Goal: Task Accomplishment & Management: Use online tool/utility

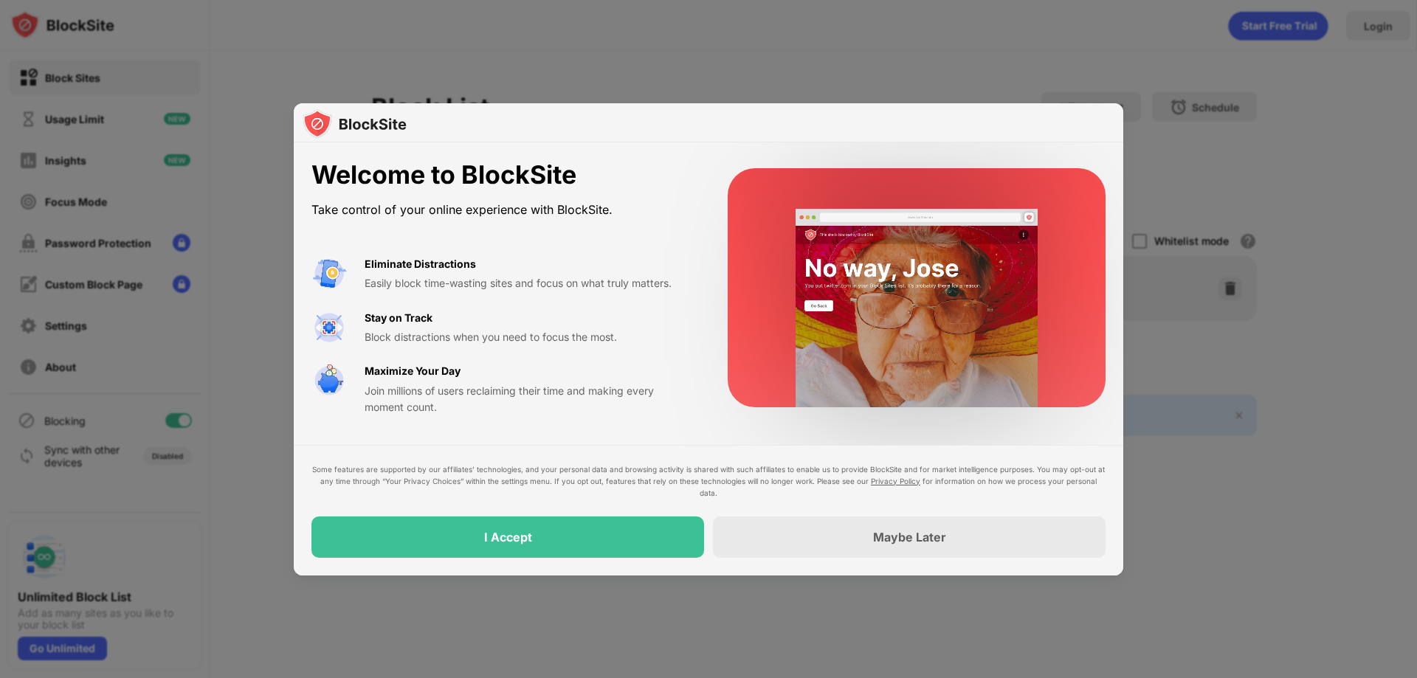
click at [656, 292] on div "Easily block time-wasting sites and focus on what truly matters." at bounding box center [529, 283] width 328 height 16
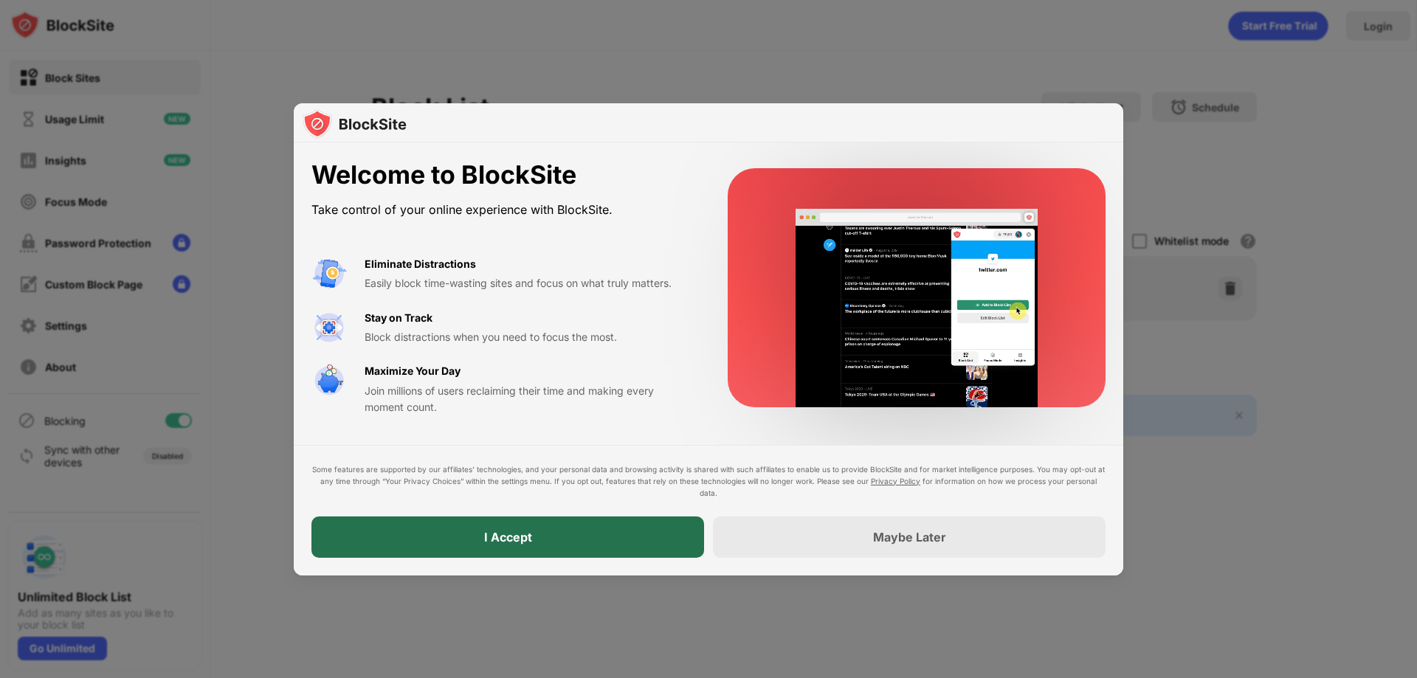
click at [616, 536] on div "I Accept" at bounding box center [507, 537] width 393 height 41
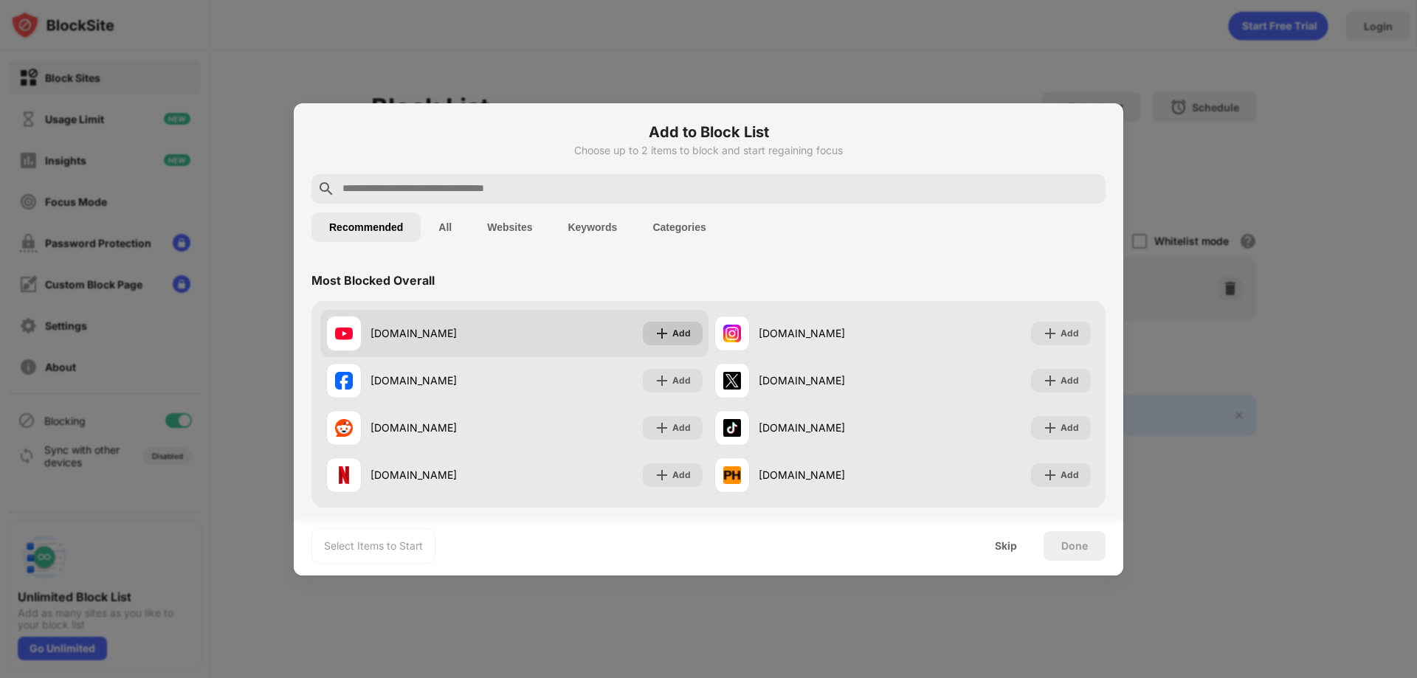
scroll to position [98, 0]
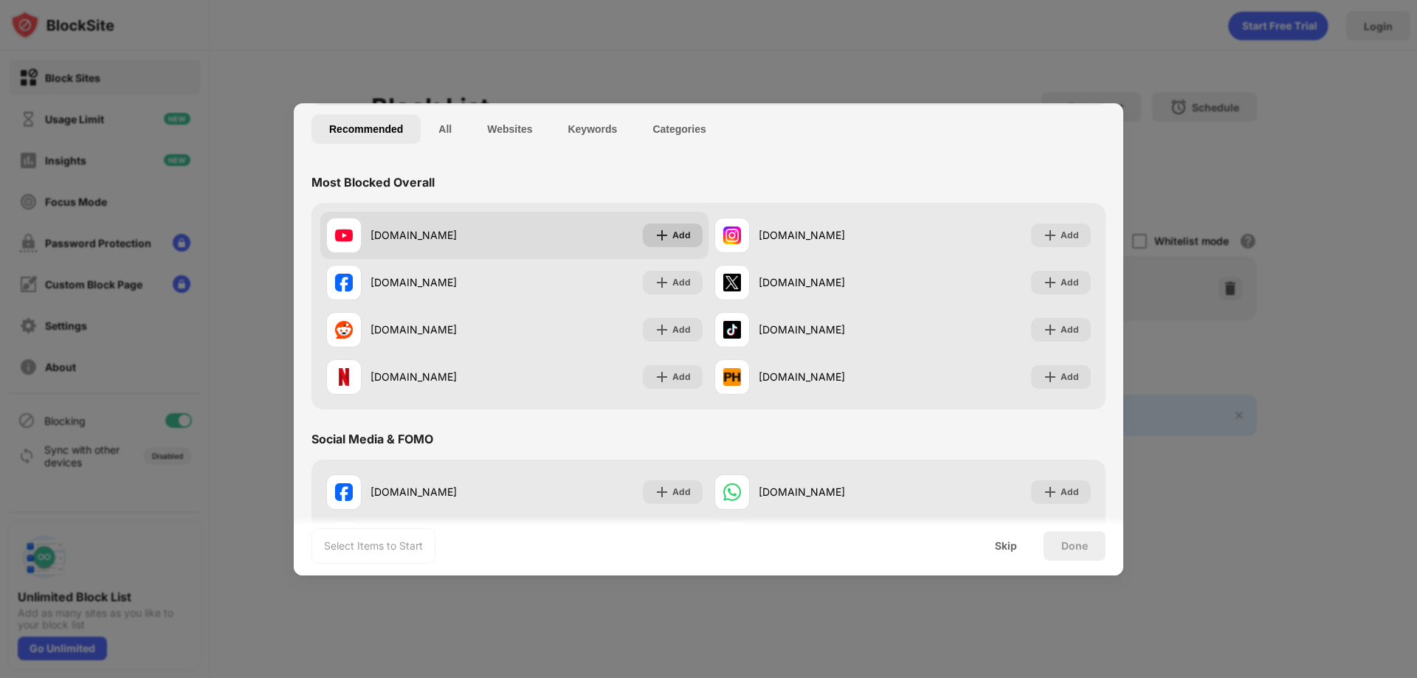
click at [674, 235] on div "Add" at bounding box center [681, 235] width 18 height 15
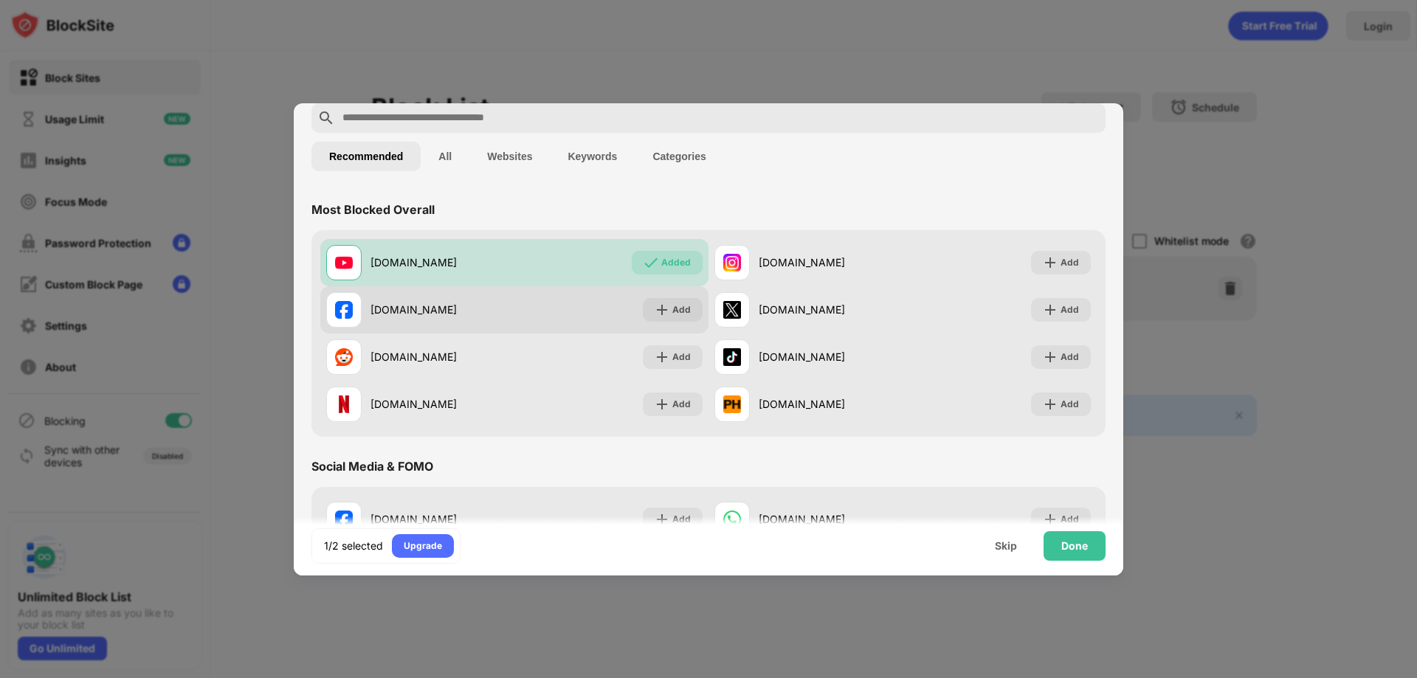
scroll to position [0, 0]
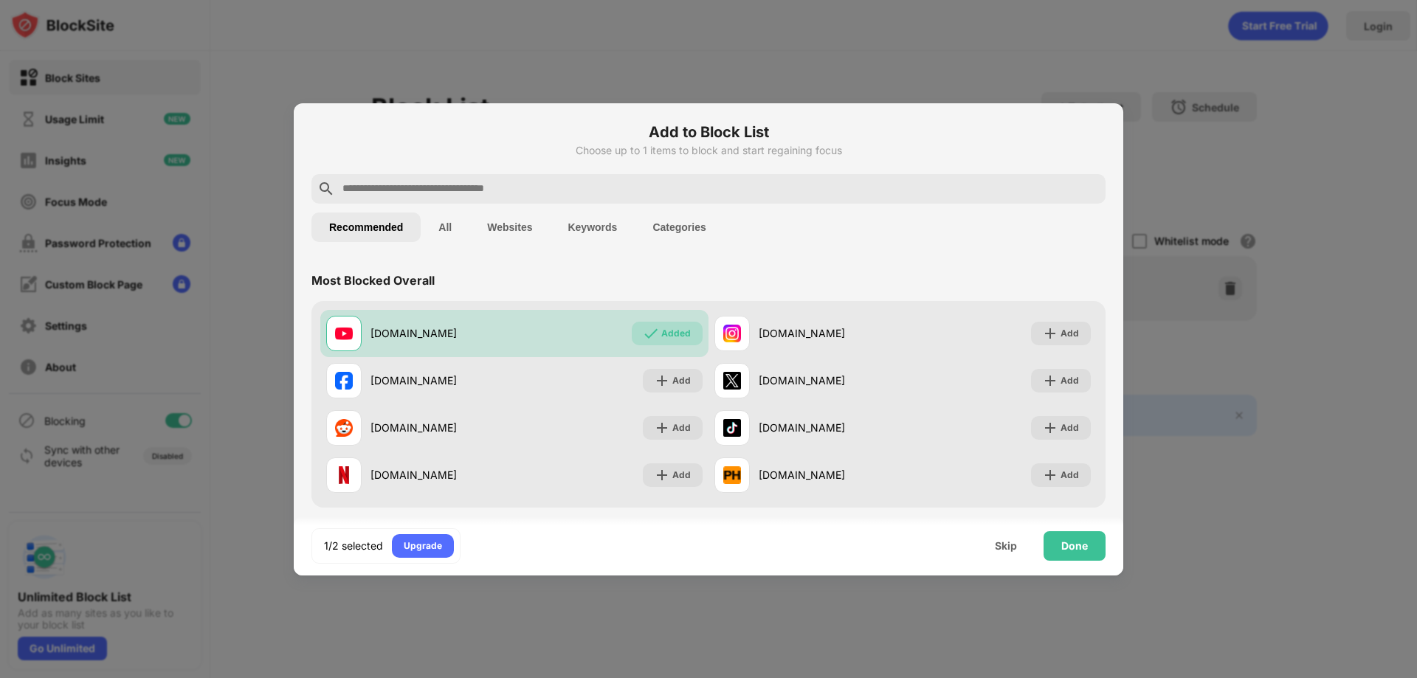
click at [545, 187] on input "text" at bounding box center [720, 189] width 759 height 18
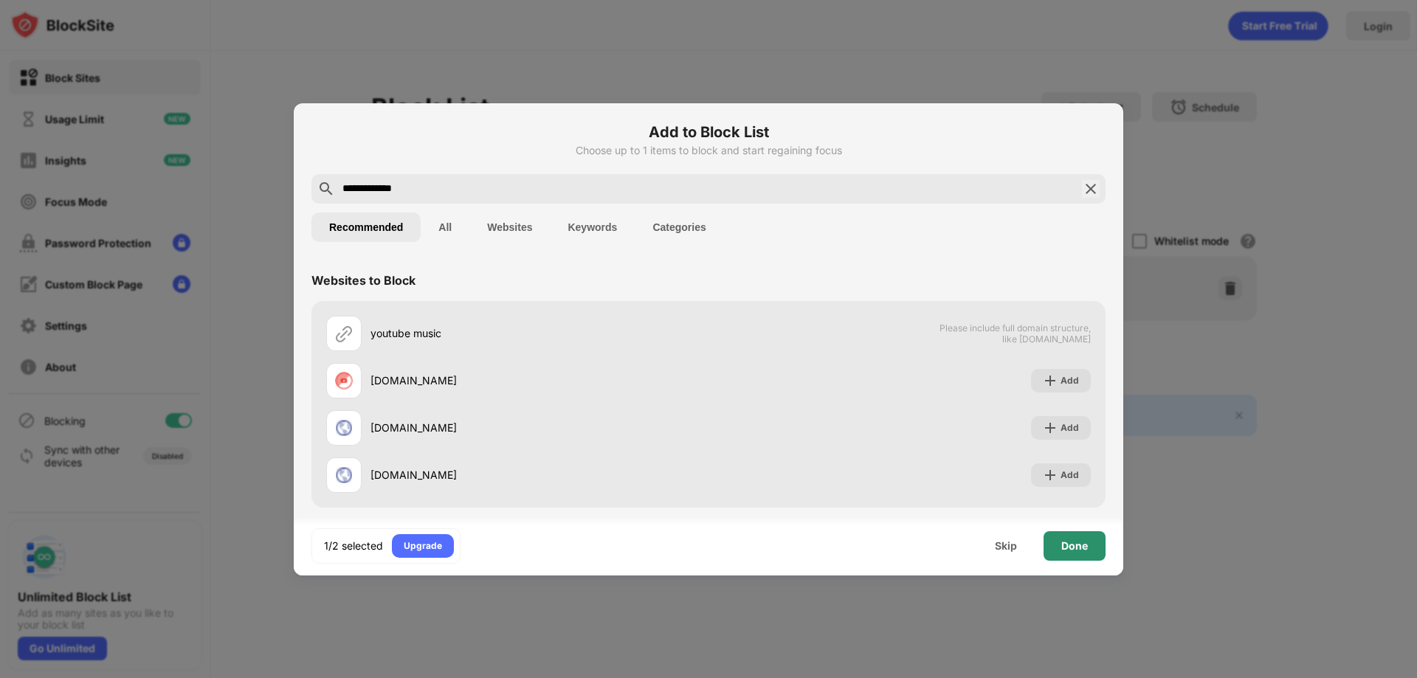
type input "**********"
click at [1077, 550] on div "Done" at bounding box center [1074, 546] width 27 height 12
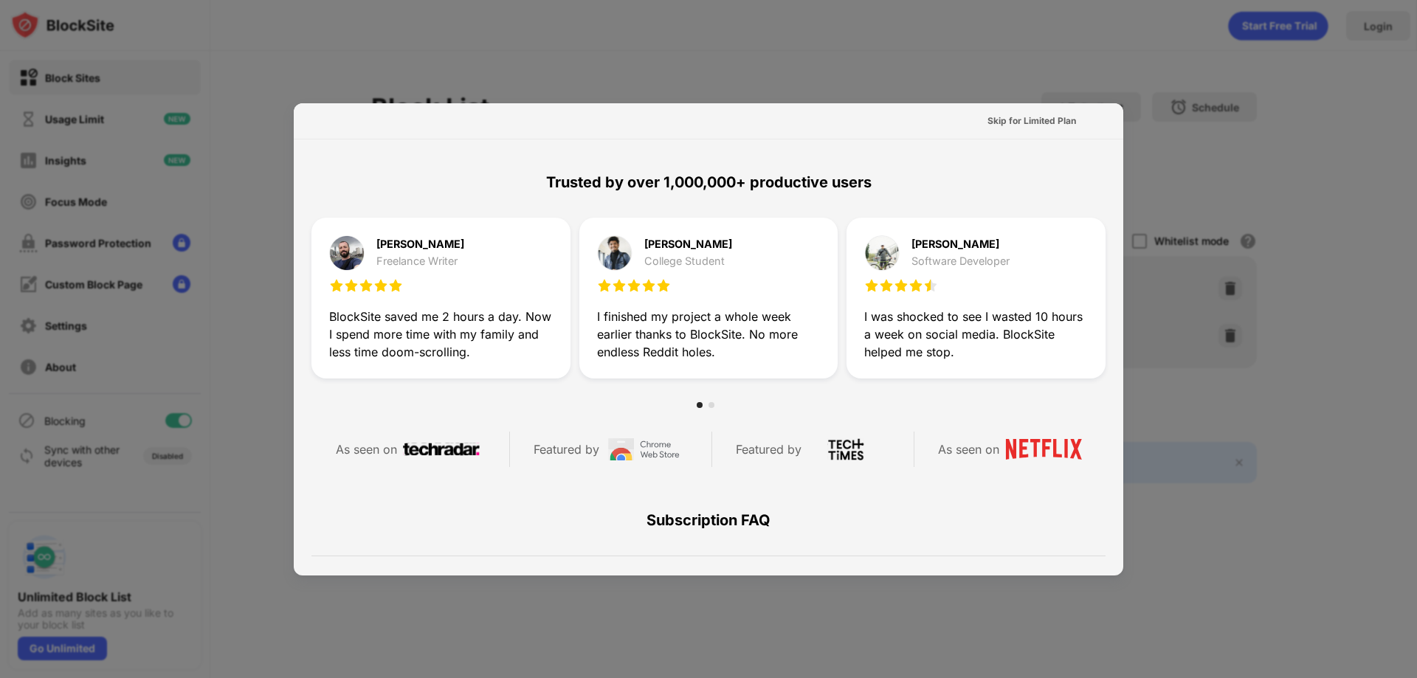
scroll to position [720, 0]
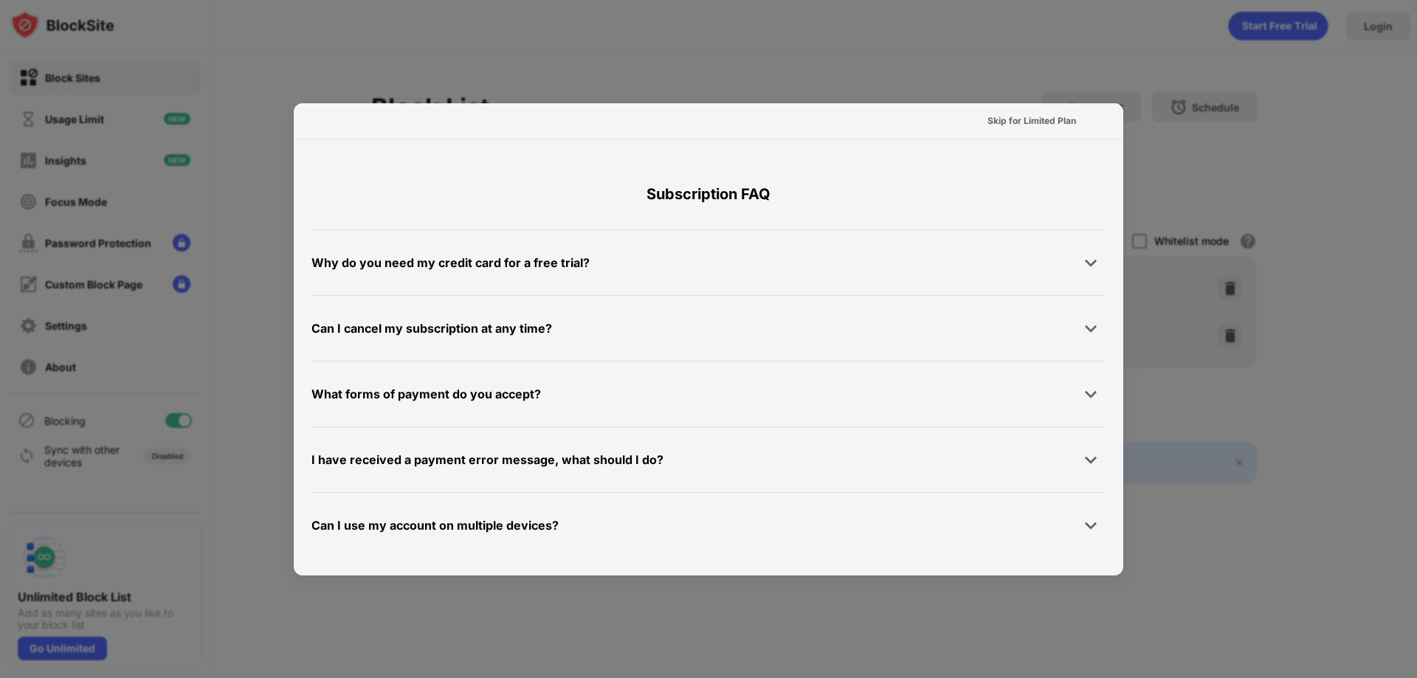
click at [1085, 484] on div "I have received a payment error message, what should I do? If you have received…" at bounding box center [708, 460] width 794 height 66
click at [1038, 117] on div "Skip for Limited Plan" at bounding box center [1031, 121] width 89 height 15
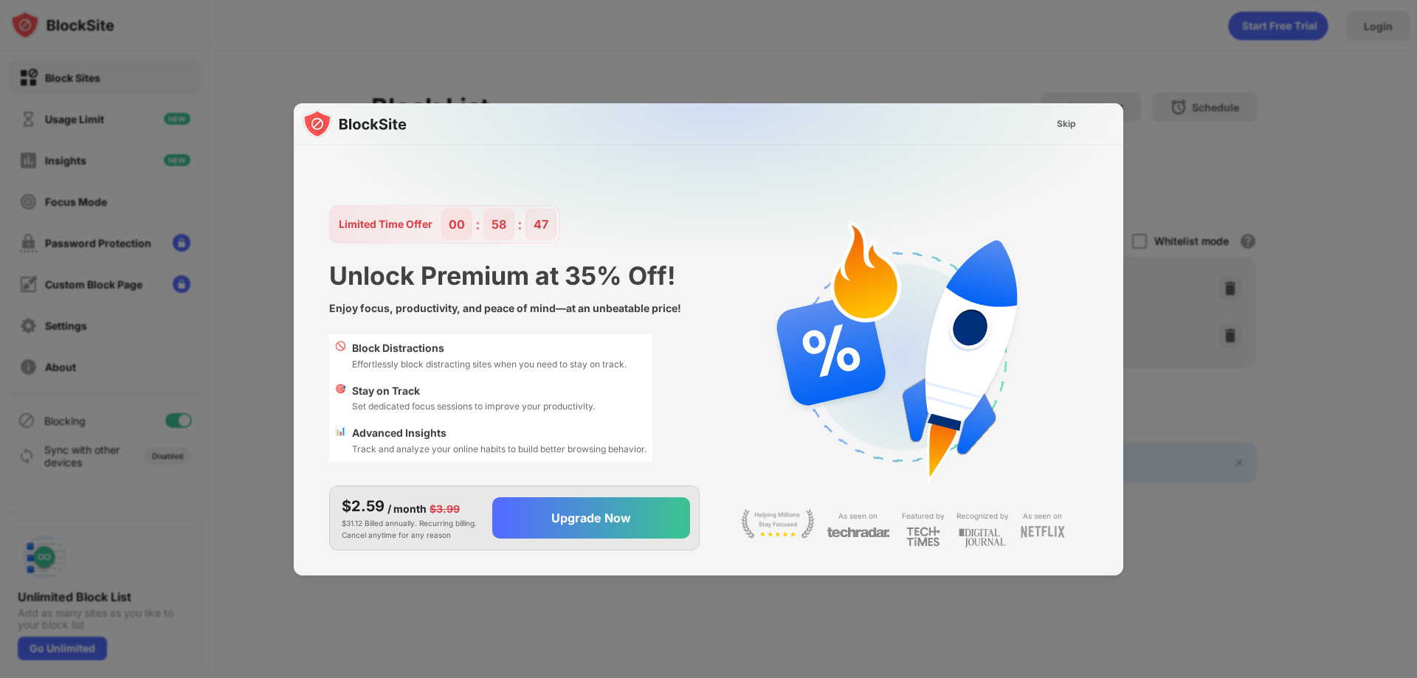
scroll to position [0, 0]
click at [1057, 122] on div "Skip" at bounding box center [1066, 124] width 19 height 15
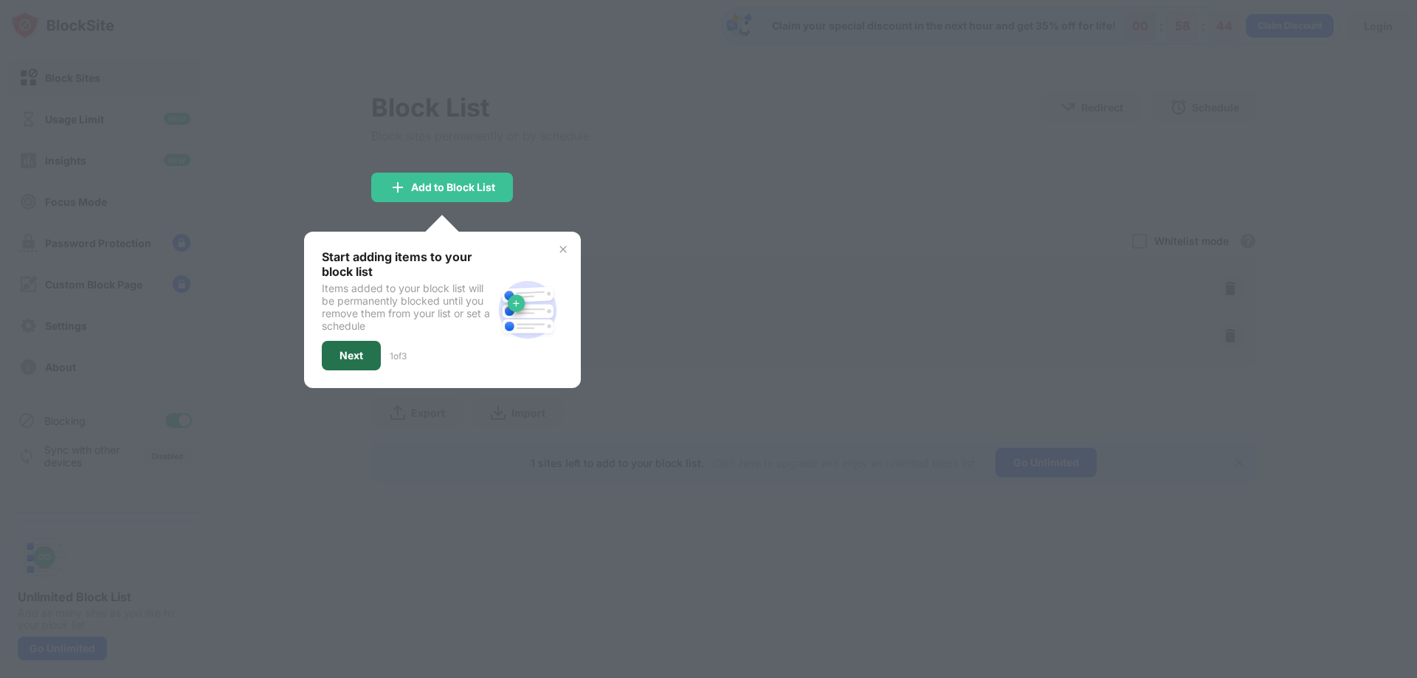
click at [335, 355] on div "Next" at bounding box center [351, 356] width 59 height 30
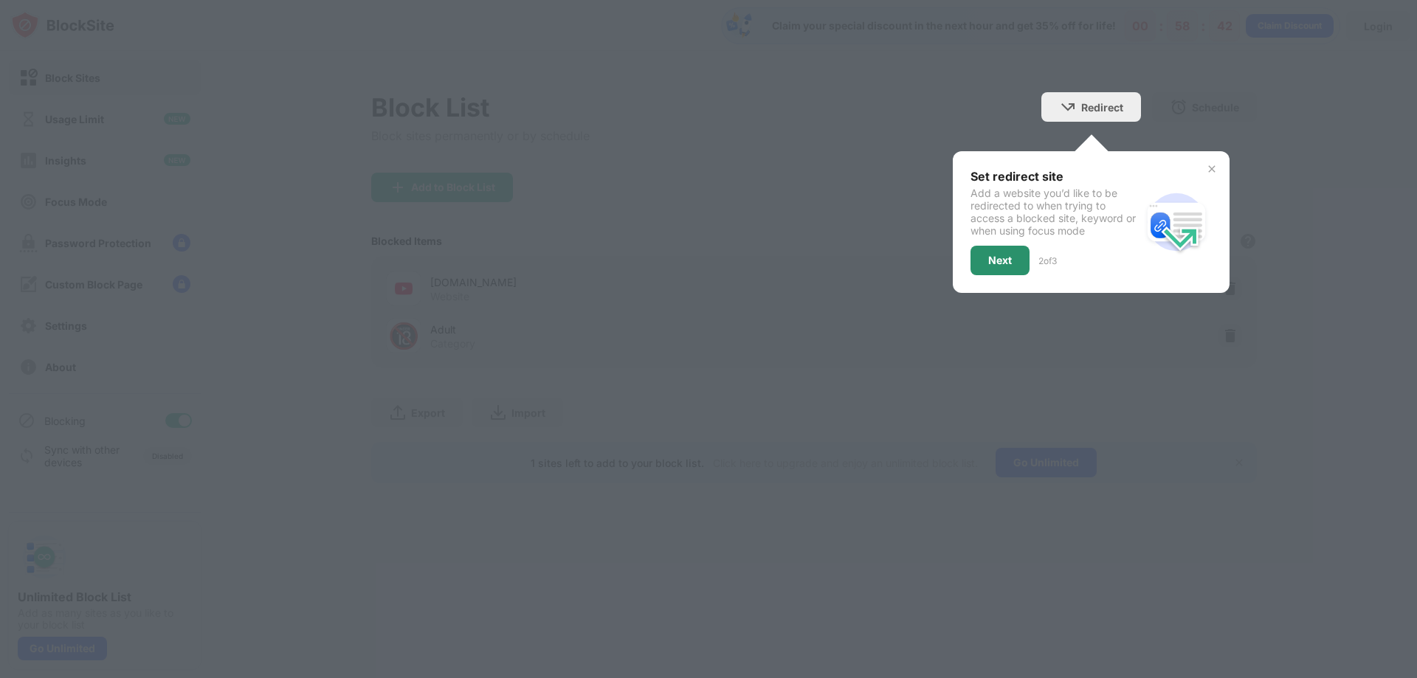
click at [984, 252] on div "Next" at bounding box center [999, 261] width 59 height 30
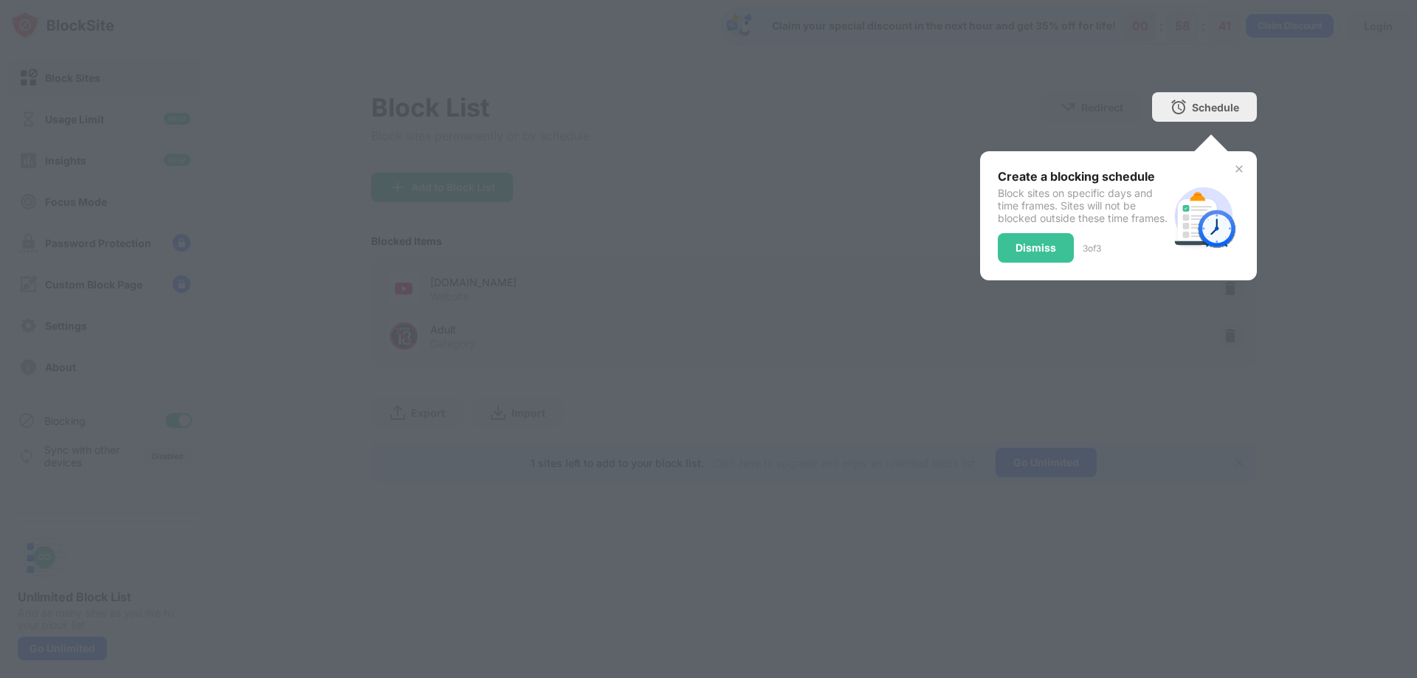
click at [993, 253] on div "Create a blocking schedule Block sites on specific days and time frames. Sites …" at bounding box center [1118, 215] width 277 height 129
click at [1012, 252] on div "Dismiss" at bounding box center [1036, 248] width 76 height 30
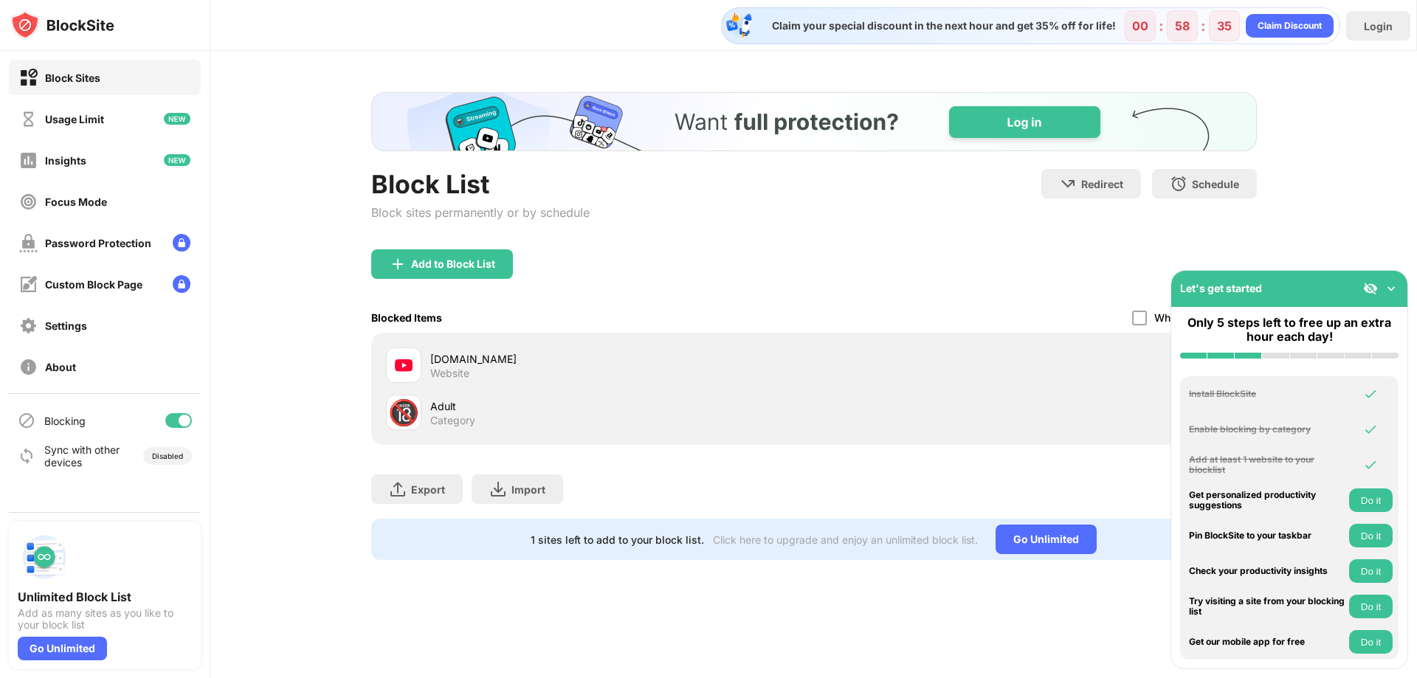
click at [1385, 286] on img at bounding box center [1391, 288] width 15 height 15
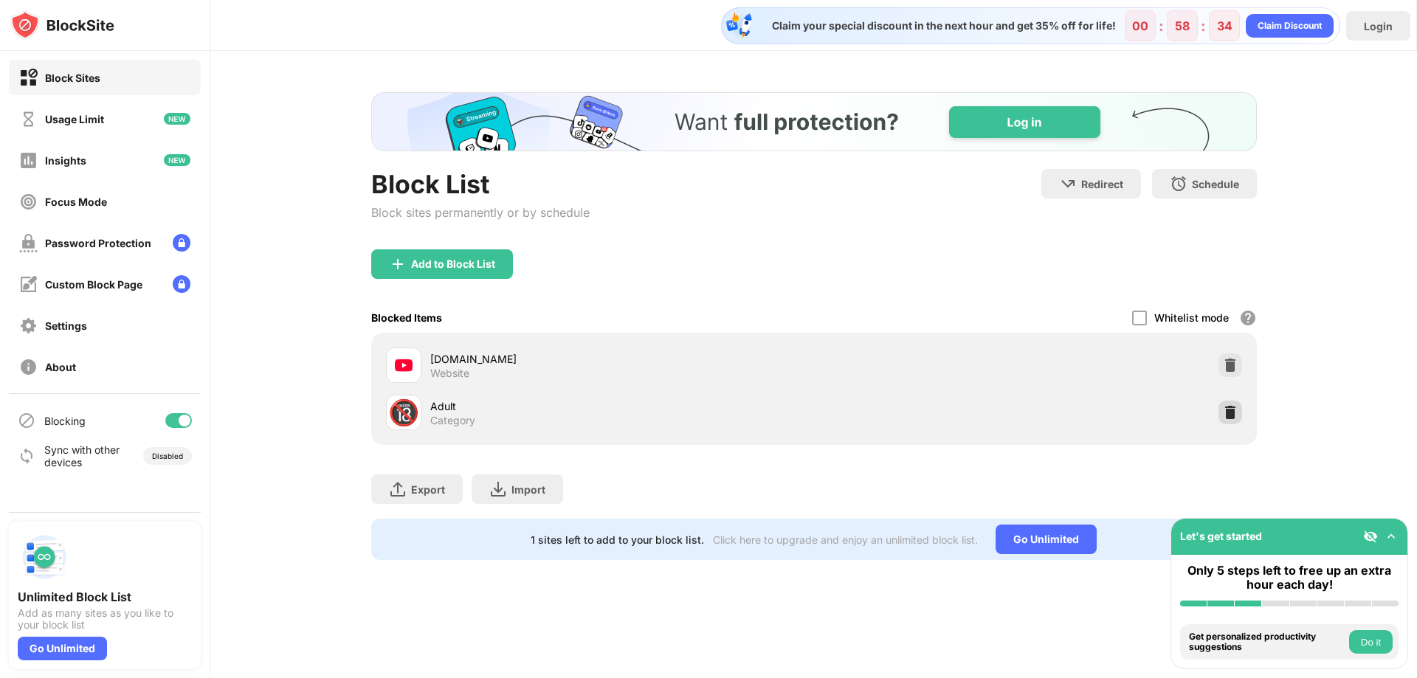
click at [1227, 415] on img at bounding box center [1230, 412] width 15 height 15
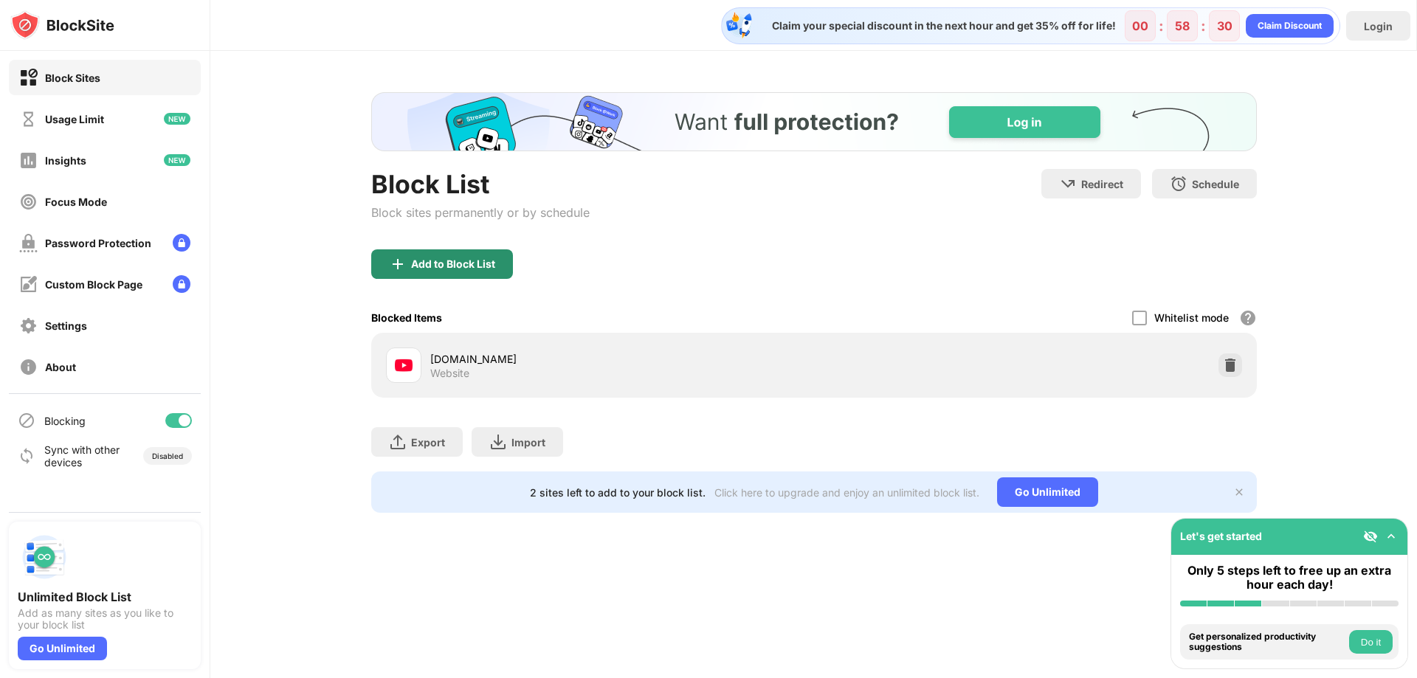
click at [486, 269] on div "Add to Block List" at bounding box center [453, 264] width 84 height 12
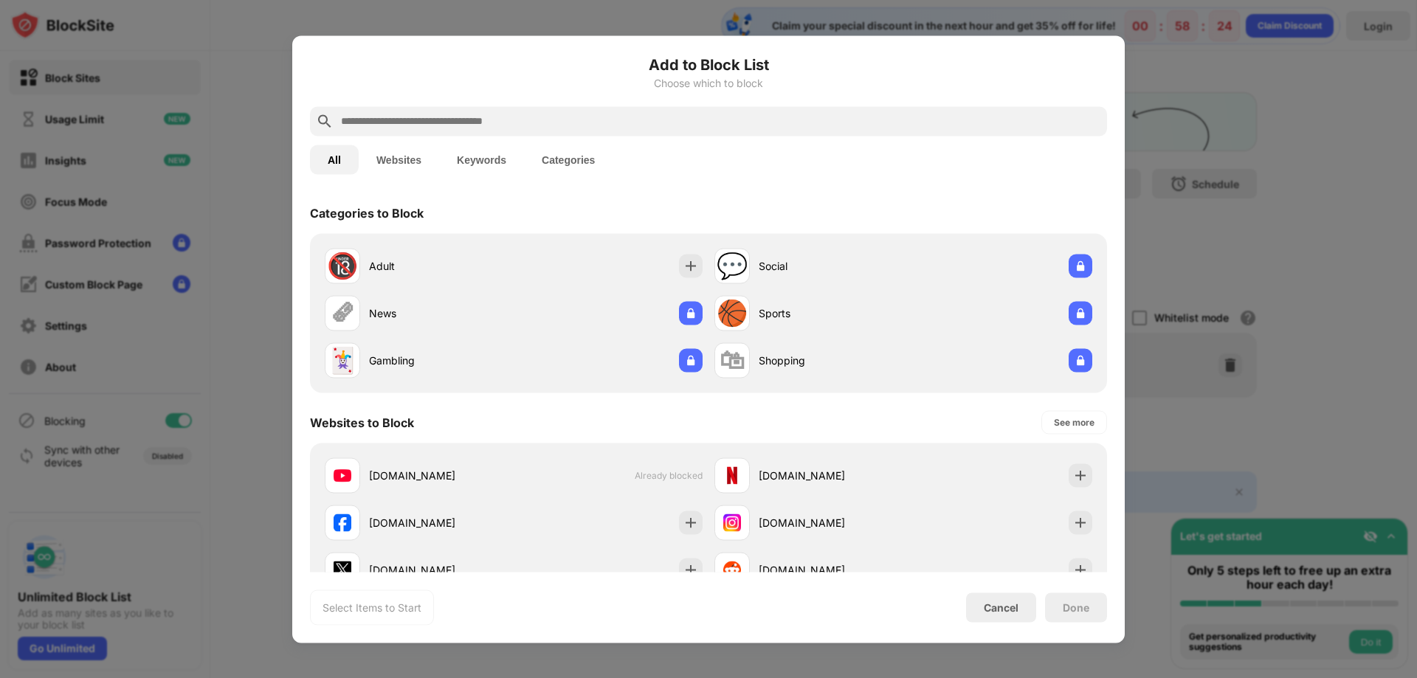
click at [397, 169] on button "Websites" at bounding box center [399, 160] width 80 height 30
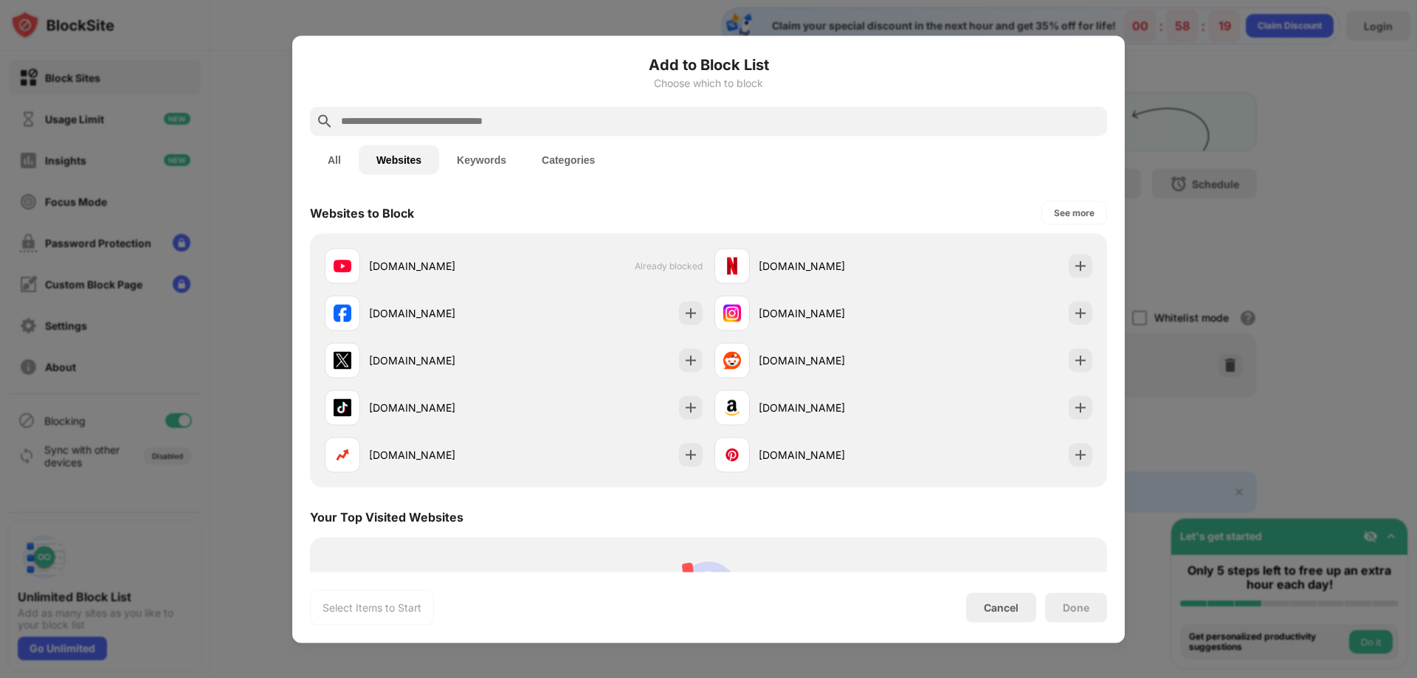
click at [524, 134] on div at bounding box center [708, 121] width 797 height 30
click at [525, 122] on input "text" at bounding box center [720, 121] width 762 height 18
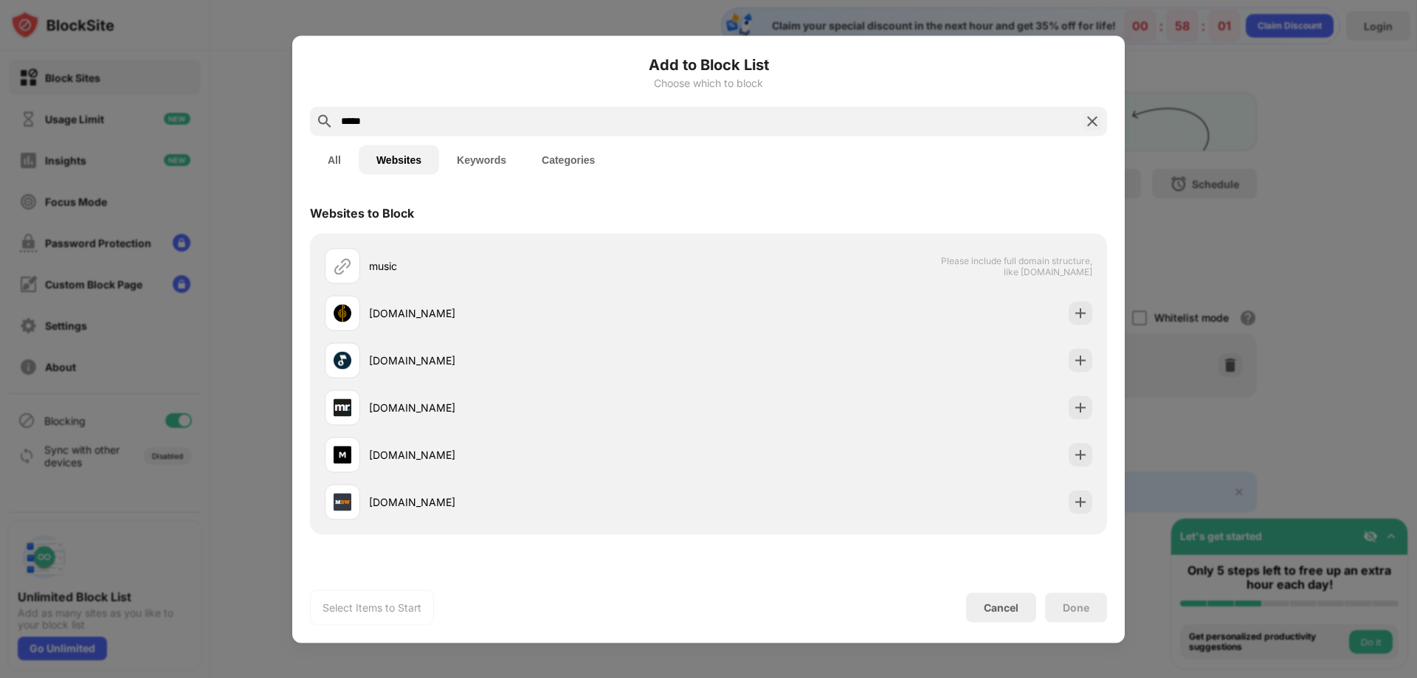
click at [436, 123] on input "*****" at bounding box center [708, 121] width 738 height 18
paste input "**********"
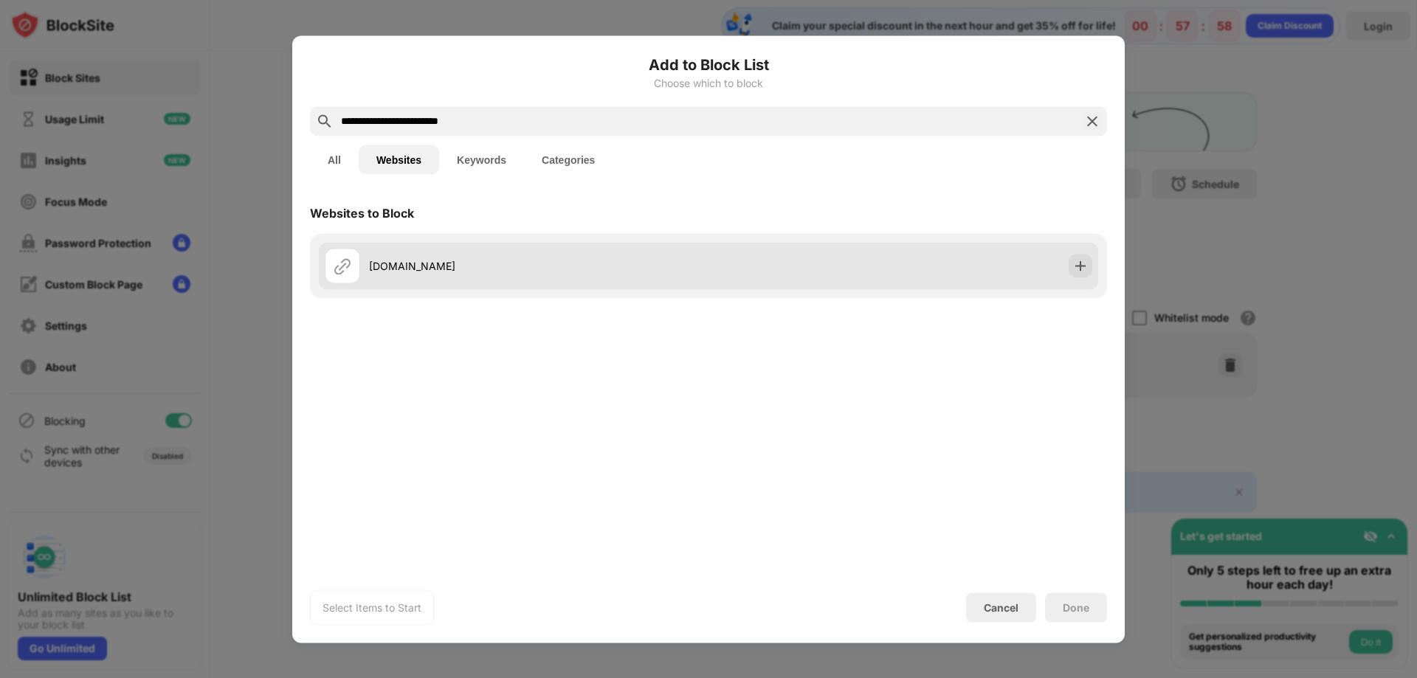
type input "**********"
click at [449, 269] on div "[DOMAIN_NAME]" at bounding box center [538, 265] width 339 height 15
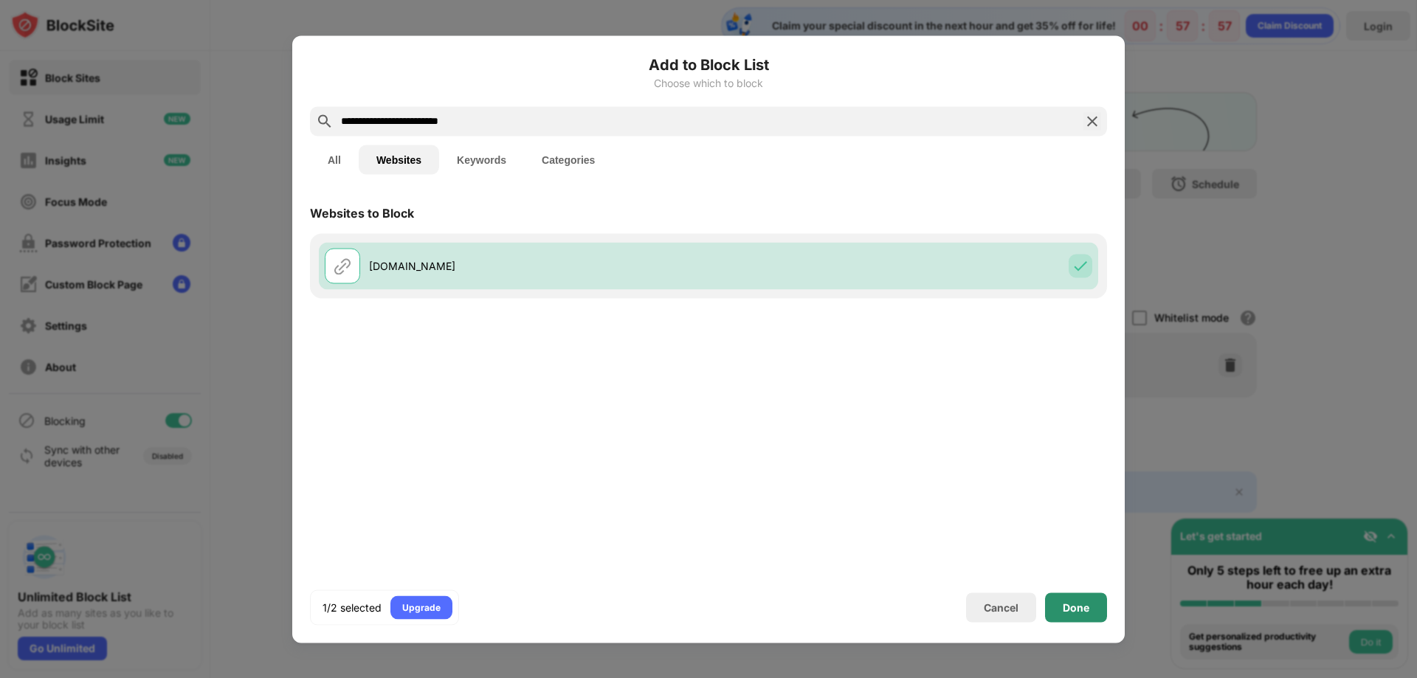
click at [1075, 602] on div "Done" at bounding box center [1076, 607] width 27 height 12
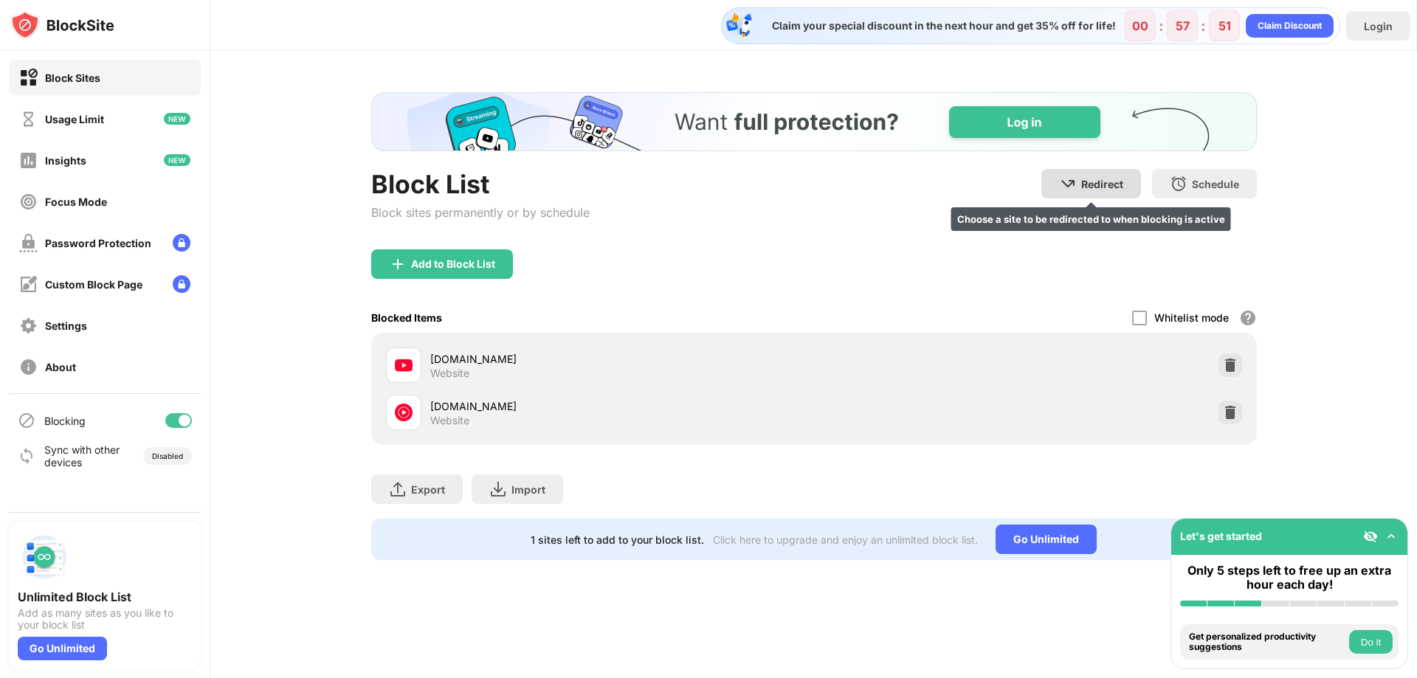
click at [1085, 184] on div "Redirect" at bounding box center [1102, 184] width 42 height 13
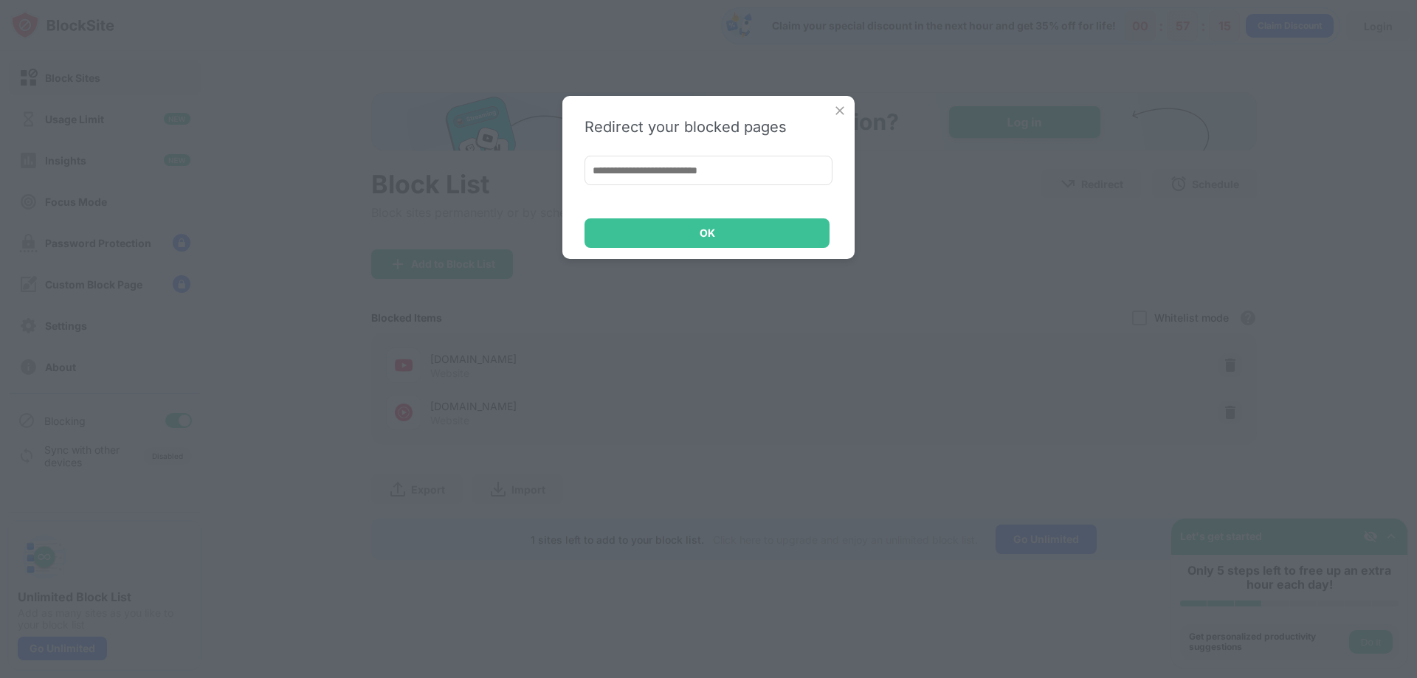
click at [699, 165] on input at bounding box center [708, 171] width 248 height 30
paste input "**********"
click at [705, 180] on input "**********" at bounding box center [708, 171] width 248 height 30
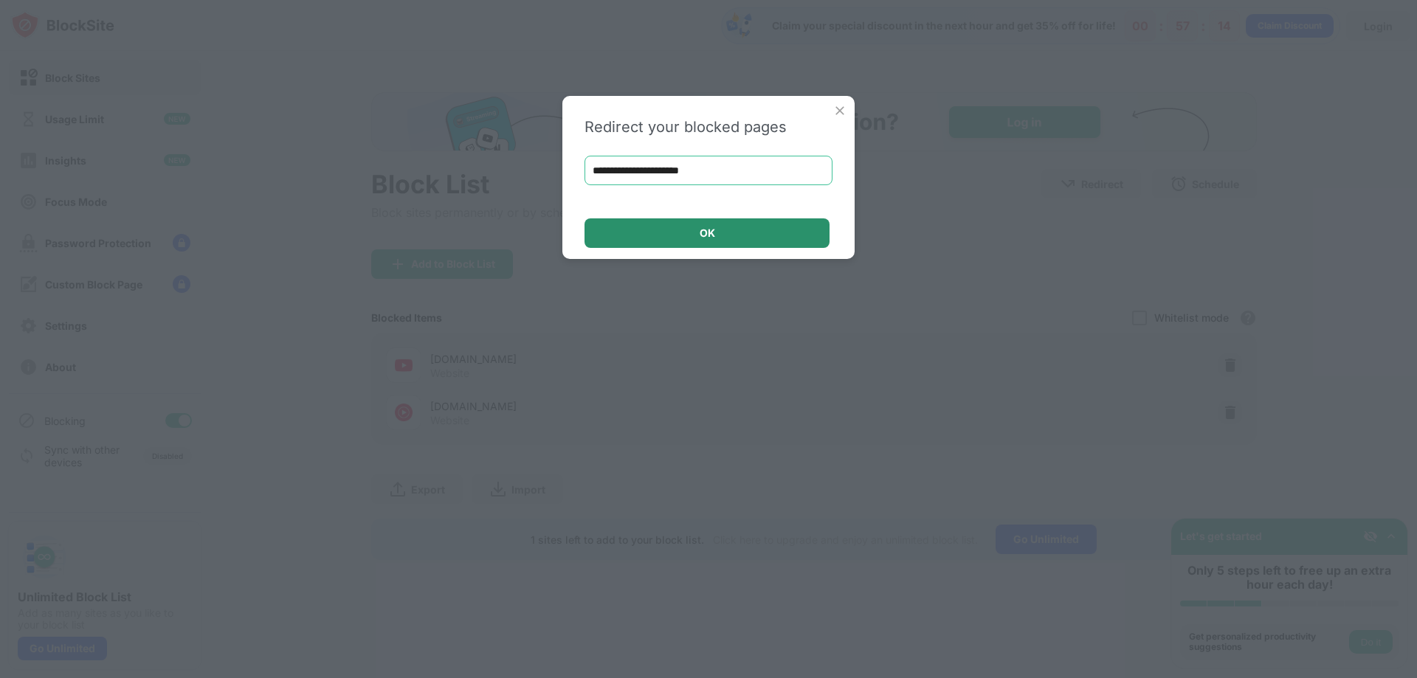
type input "**********"
click at [725, 225] on div "OK" at bounding box center [706, 233] width 245 height 30
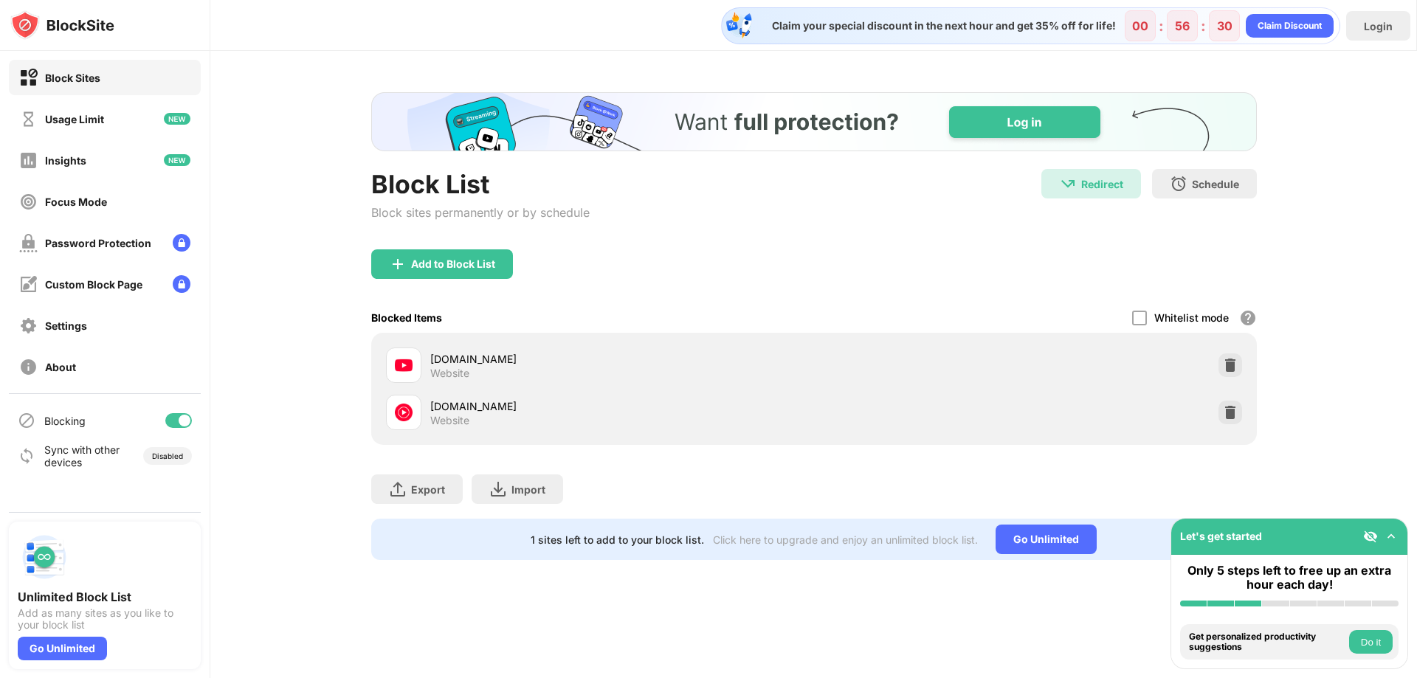
click at [1384, 528] on div "Let's get started" at bounding box center [1289, 537] width 236 height 36
click at [1384, 529] on img at bounding box center [1391, 536] width 15 height 15
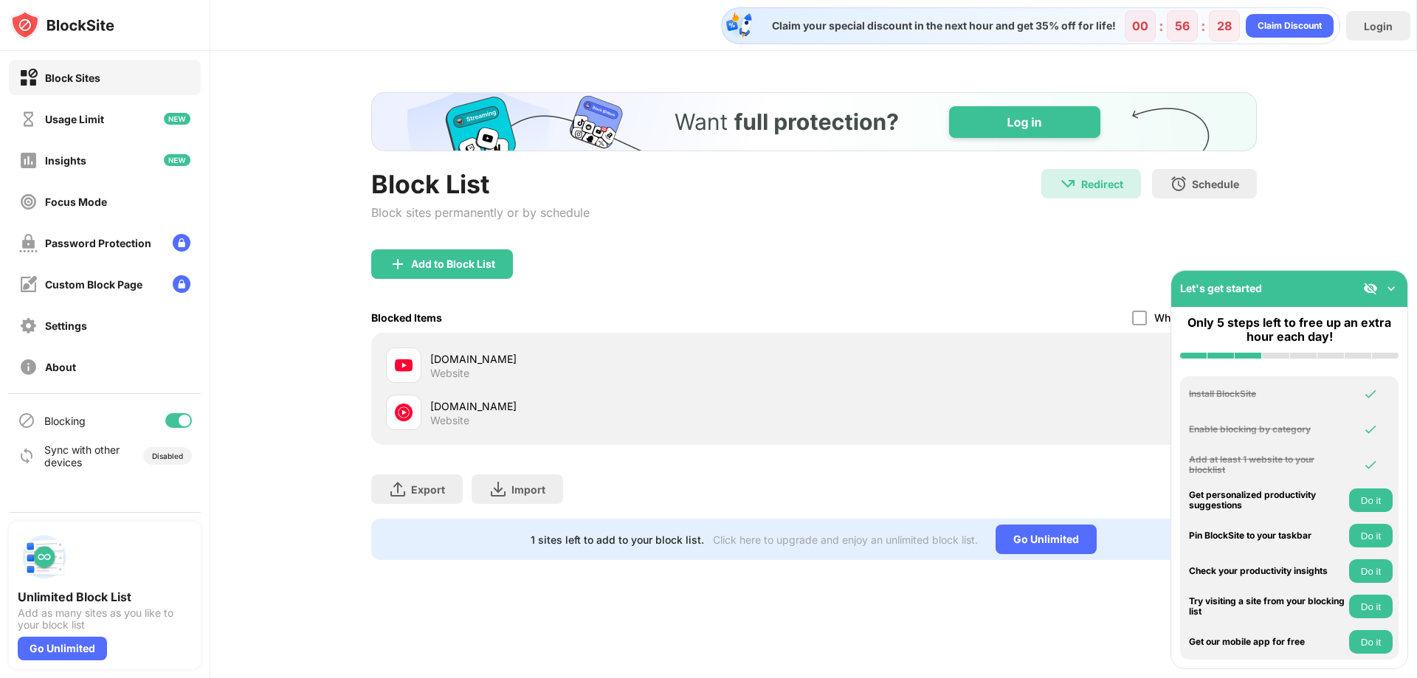
click at [1387, 282] on img at bounding box center [1391, 288] width 15 height 15
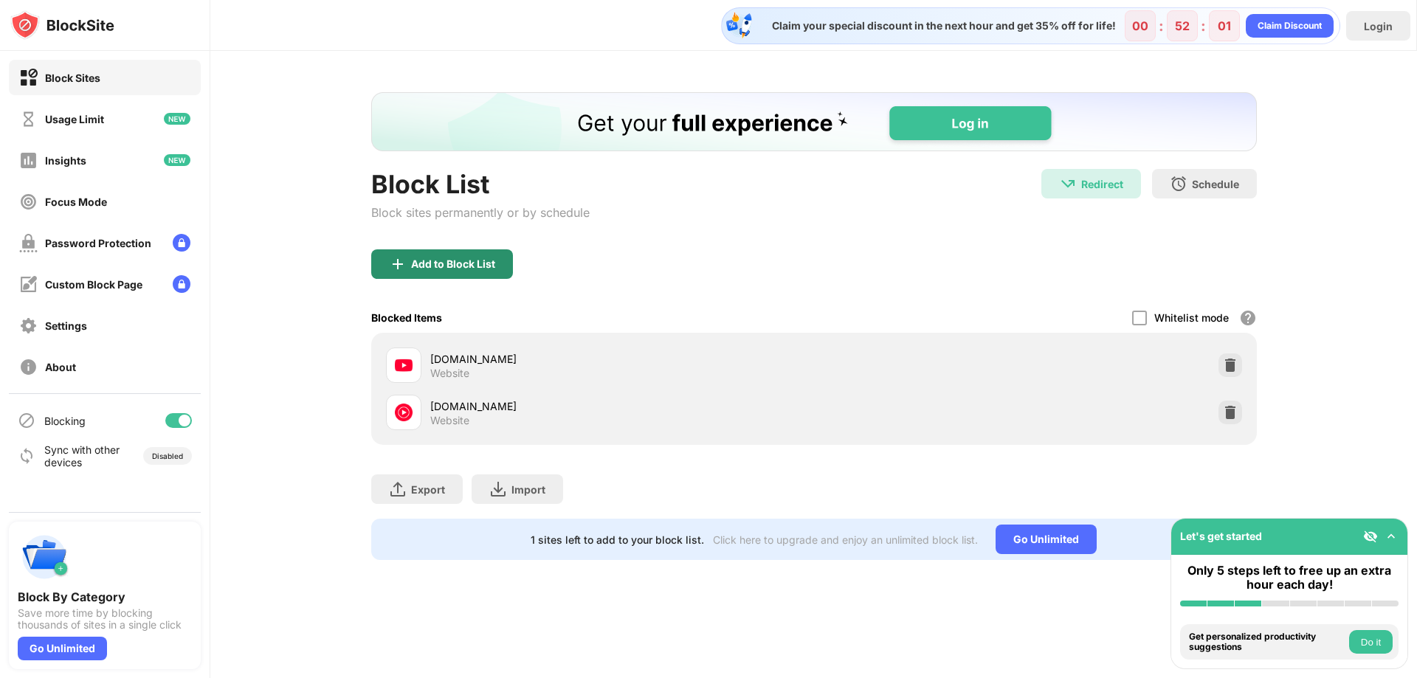
click at [452, 270] on div "Add to Block List" at bounding box center [442, 264] width 142 height 30
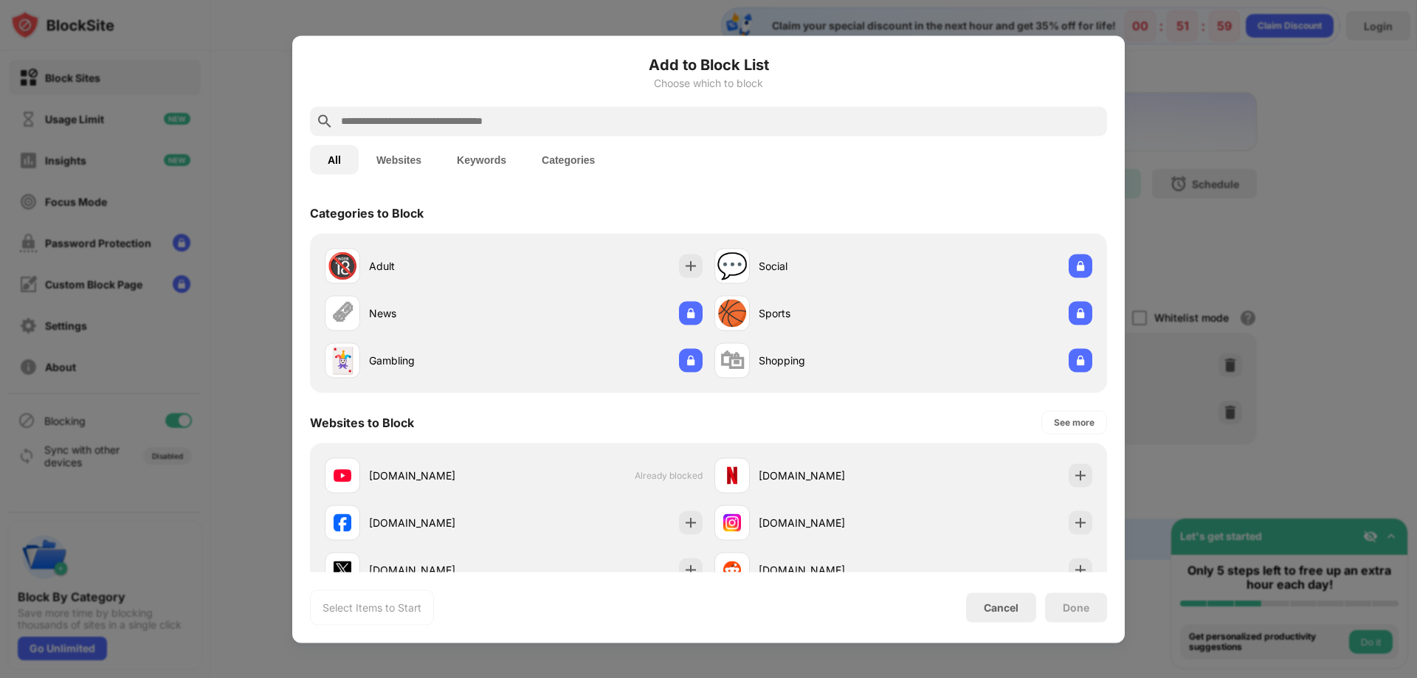
click at [473, 125] on input "text" at bounding box center [720, 121] width 762 height 18
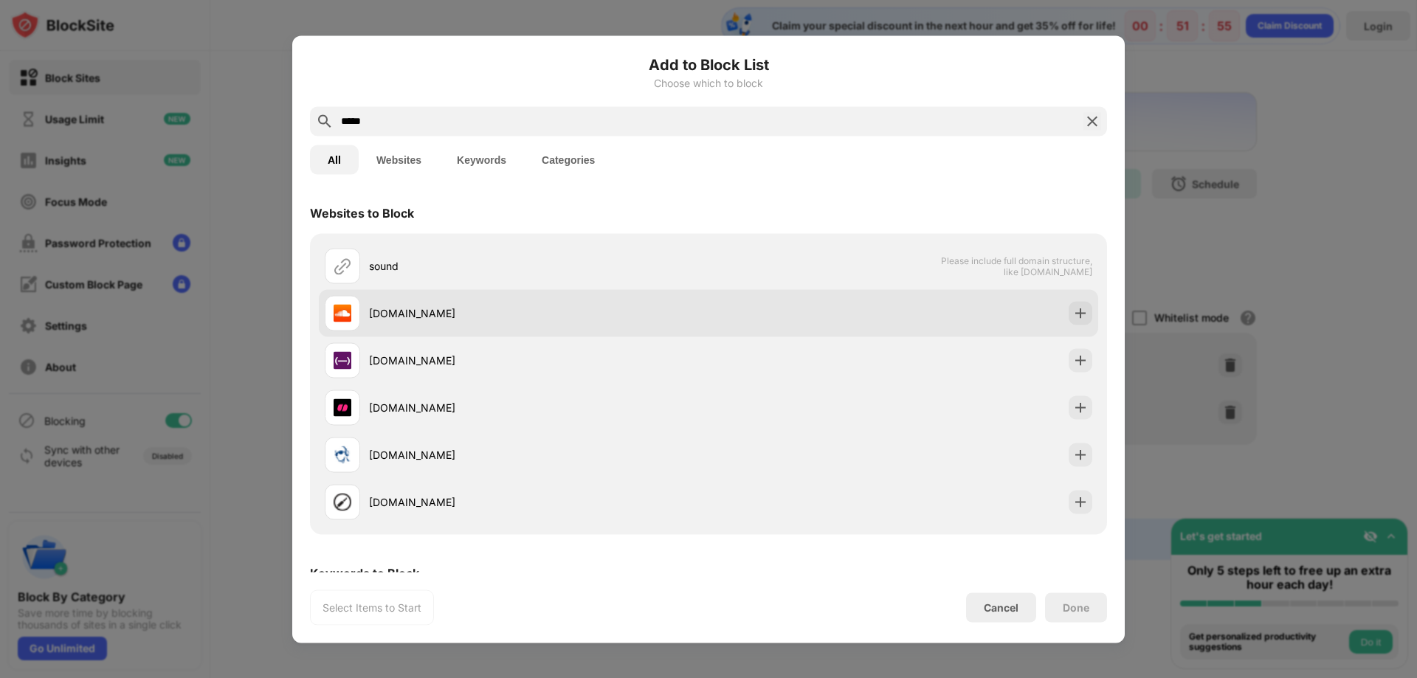
type input "*****"
click at [435, 312] on div "[DOMAIN_NAME]" at bounding box center [538, 313] width 339 height 15
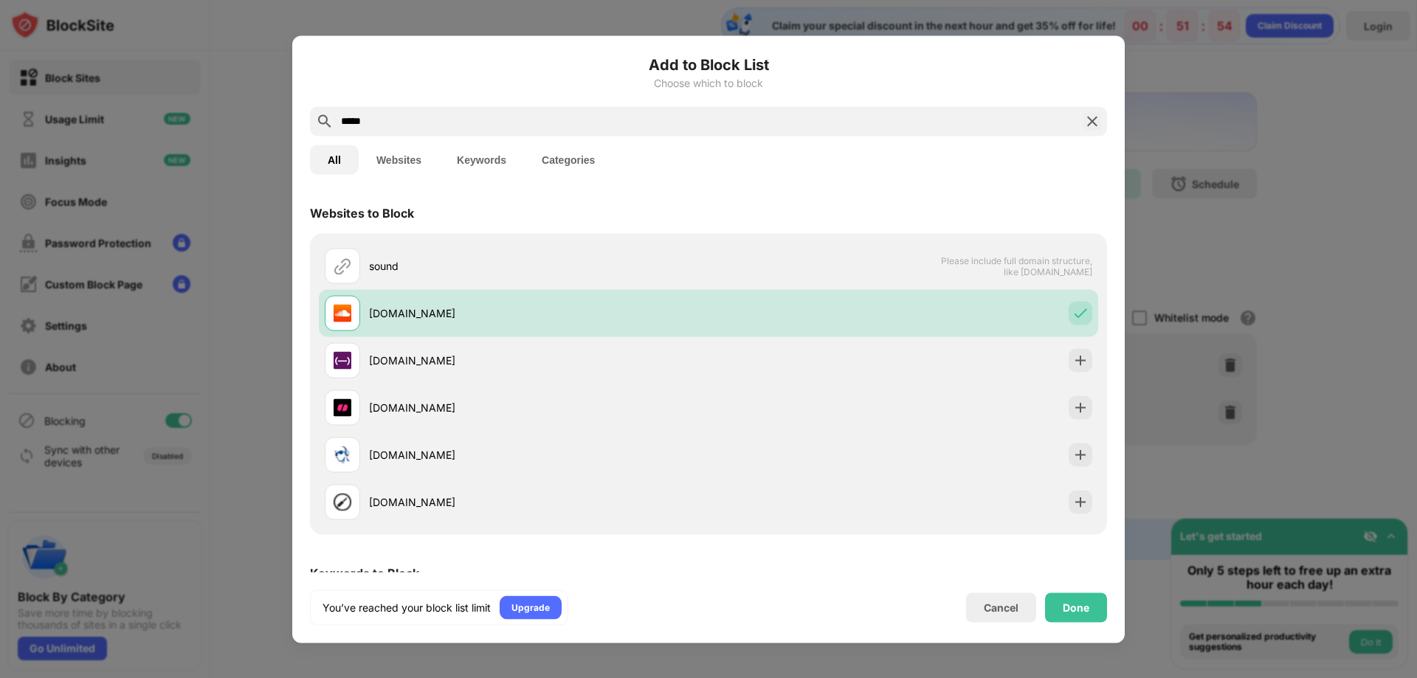
click at [1053, 603] on div "Done" at bounding box center [1076, 608] width 62 height 30
